Goal: Information Seeking & Learning: Compare options

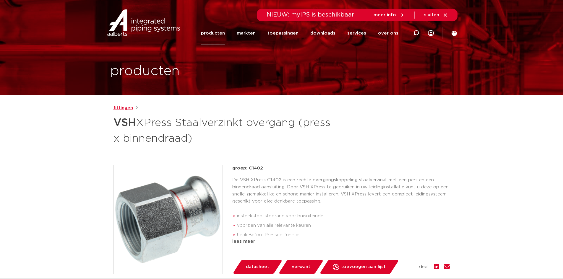
click at [123, 106] on link "fittingen" at bounding box center [123, 108] width 20 height 7
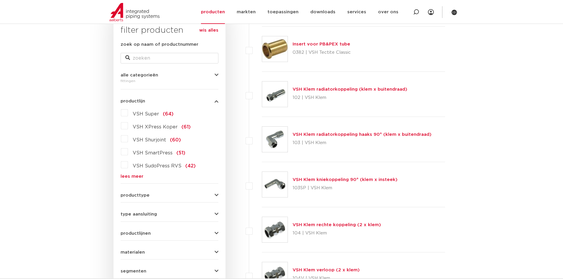
scroll to position [118, 0]
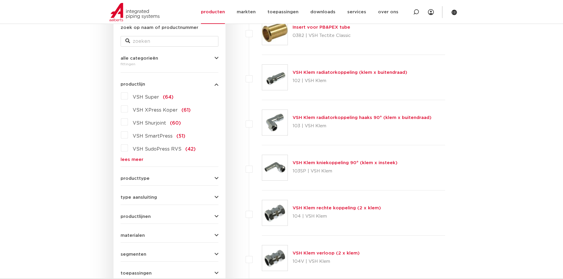
click at [129, 160] on link "lees meer" at bounding box center [170, 159] width 98 height 4
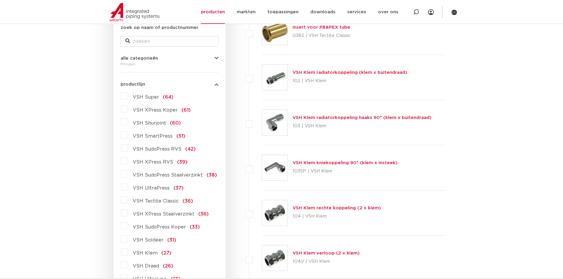
click at [128, 212] on label "VSH XPress Staalverzinkt (36)" at bounding box center [168, 212] width 81 height 9
click at [0, 0] on input "VSH XPress Staalverzinkt (36)" at bounding box center [0, 0] width 0 height 0
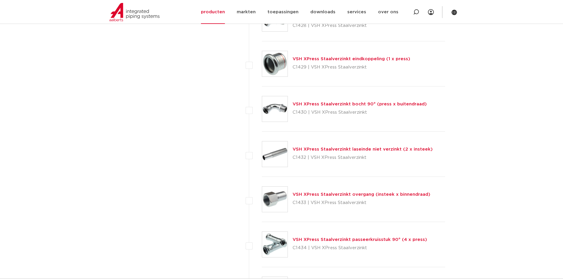
scroll to position [1034, 0]
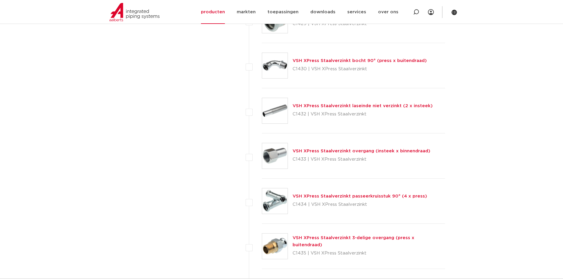
click at [310, 150] on link "VSH XPress Staalverzinkt overgang (insteek x binnendraad)" at bounding box center [362, 151] width 138 height 4
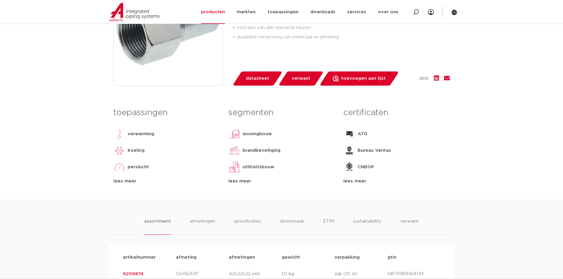
scroll to position [150, 0]
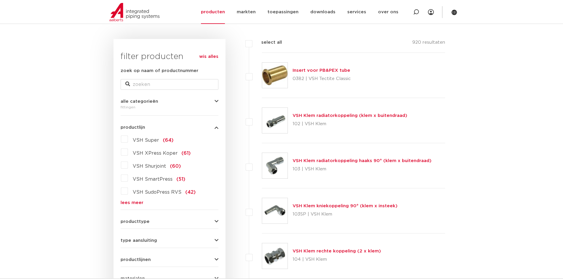
scroll to position [118, 0]
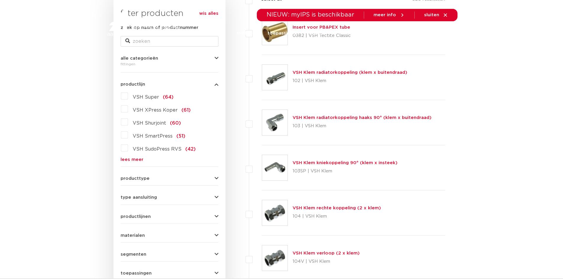
click at [137, 158] on link "lees meer" at bounding box center [170, 159] width 98 height 4
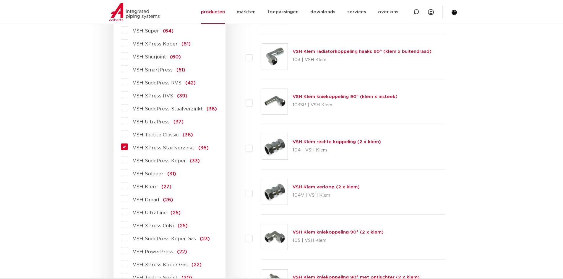
scroll to position [207, 0]
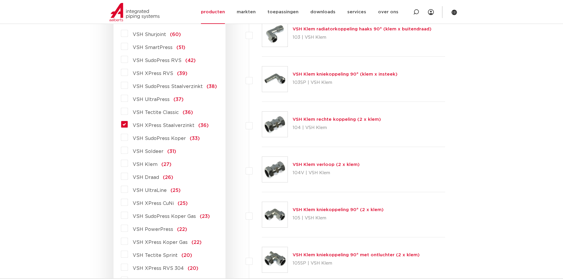
click at [128, 124] on label "VSH XPress Staalverzinkt (36)" at bounding box center [168, 124] width 81 height 9
click at [0, 0] on input "VSH XPress Staalverzinkt (36)" at bounding box center [0, 0] width 0 height 0
click at [128, 125] on label "VSH XPress Staalverzinkt (36)" at bounding box center [168, 124] width 81 height 9
click at [0, 0] on input "VSH XPress Staalverzinkt (36)" at bounding box center [0, 0] width 0 height 0
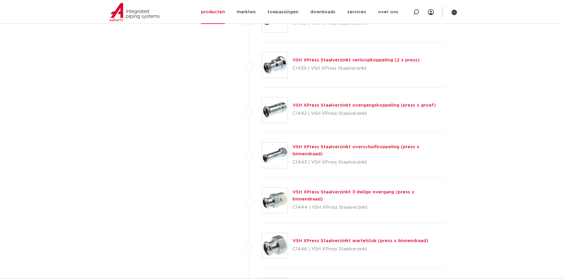
scroll to position [1359, 0]
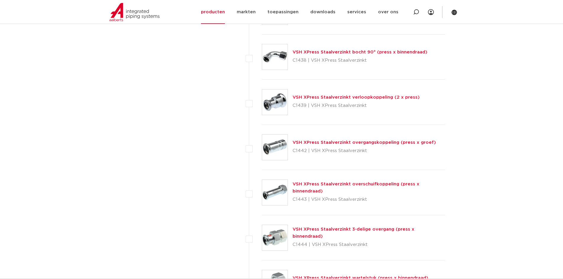
click at [348, 183] on link "VSH XPress Staalverzinkt overschuifkoppeling (press x binnendraad)" at bounding box center [356, 188] width 127 height 12
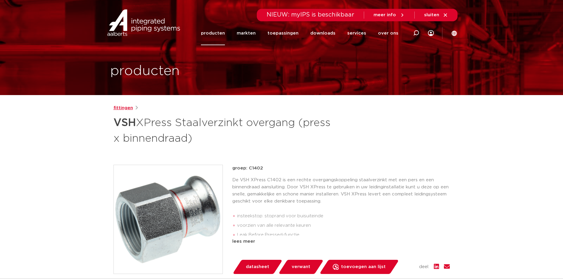
click at [123, 109] on link "fittingen" at bounding box center [123, 108] width 20 height 7
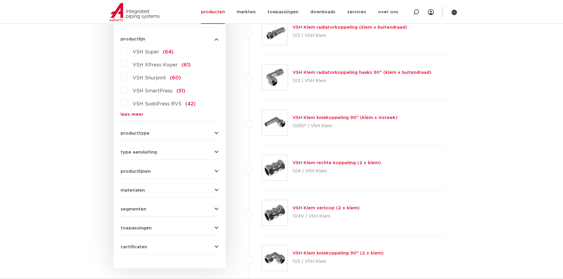
scroll to position [177, 0]
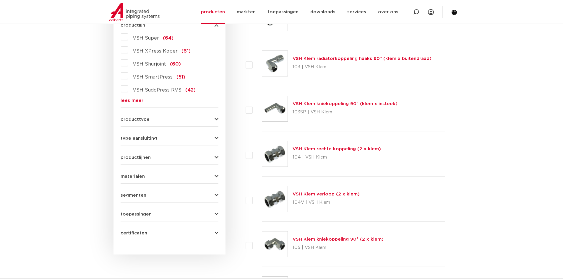
click at [131, 99] on link "lees meer" at bounding box center [170, 100] width 98 height 4
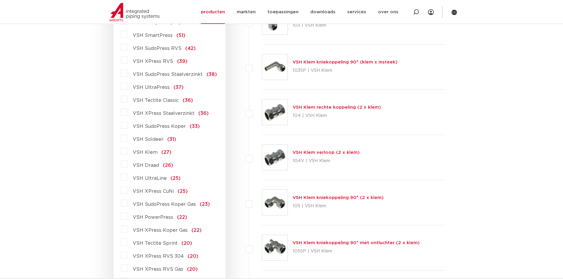
scroll to position [266, 0]
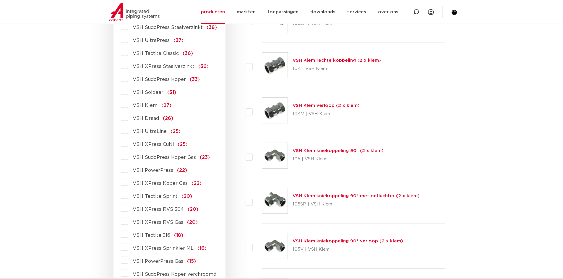
click at [128, 65] on label "VSH XPress Staalverzinkt (36)" at bounding box center [168, 65] width 81 height 9
click at [0, 0] on input "VSH XPress Staalverzinkt (36)" at bounding box center [0, 0] width 0 height 0
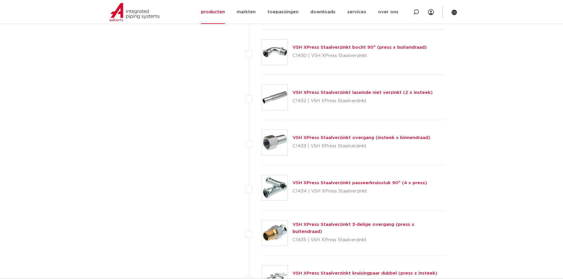
scroll to position [1064, 0]
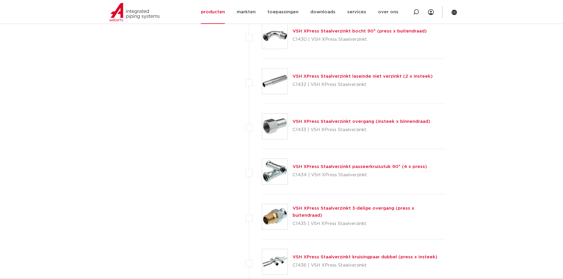
click at [370, 121] on link "VSH XPress Staalverzinkt overgang (insteek x binnendraad)" at bounding box center [362, 121] width 138 height 4
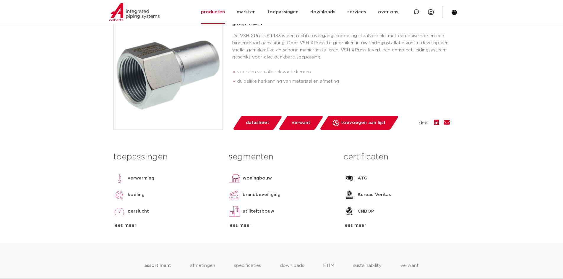
scroll to position [91, 0]
